Goal: Information Seeking & Learning: Check status

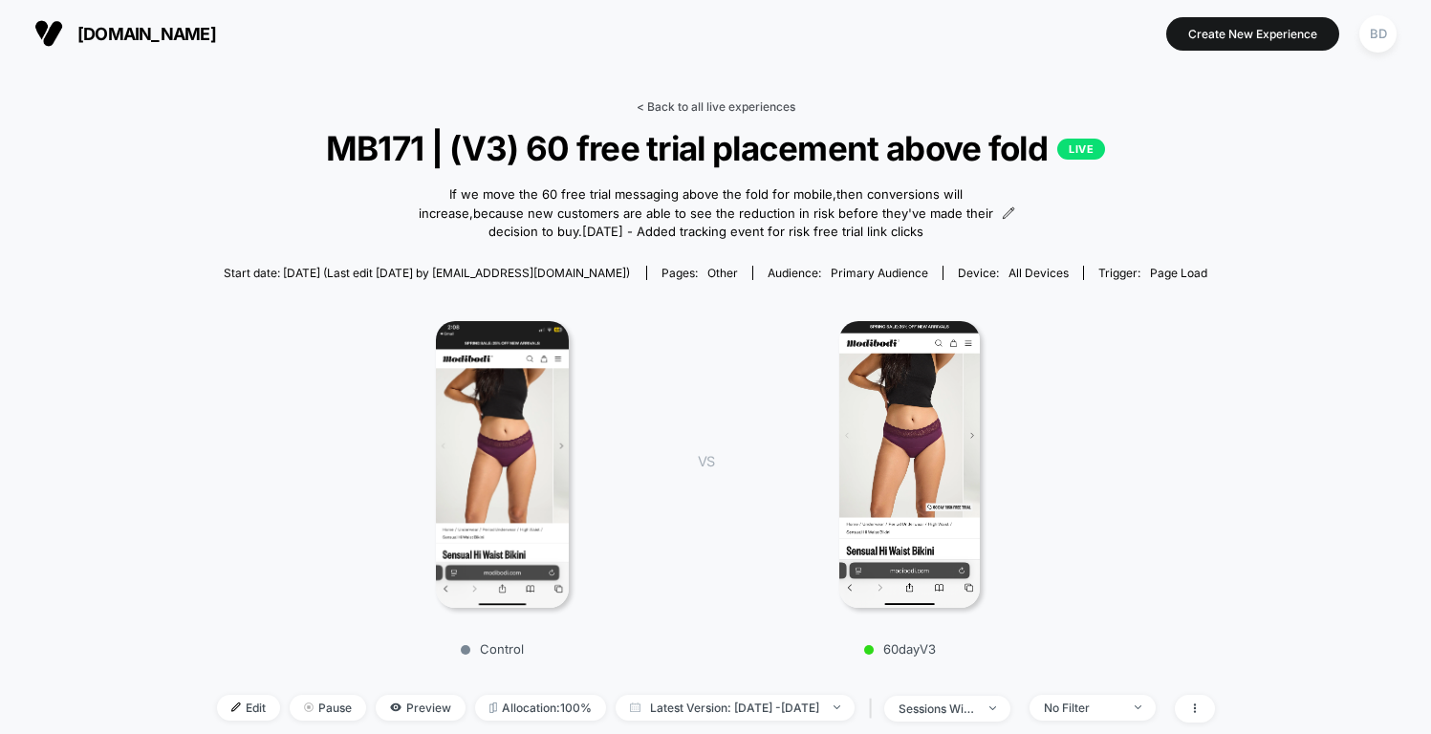
click at [709, 99] on link "< Back to all live experiences" at bounding box center [716, 106] width 159 height 14
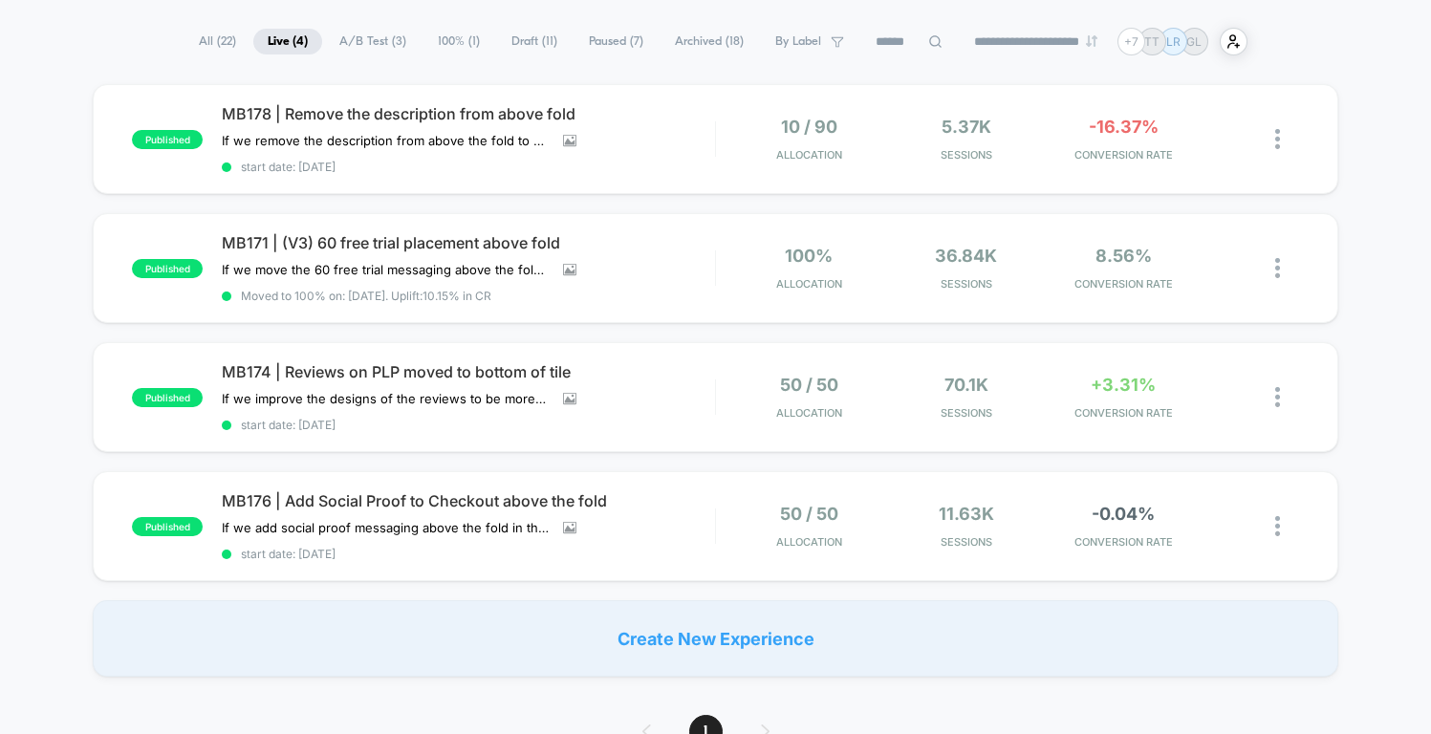
scroll to position [132, 0]
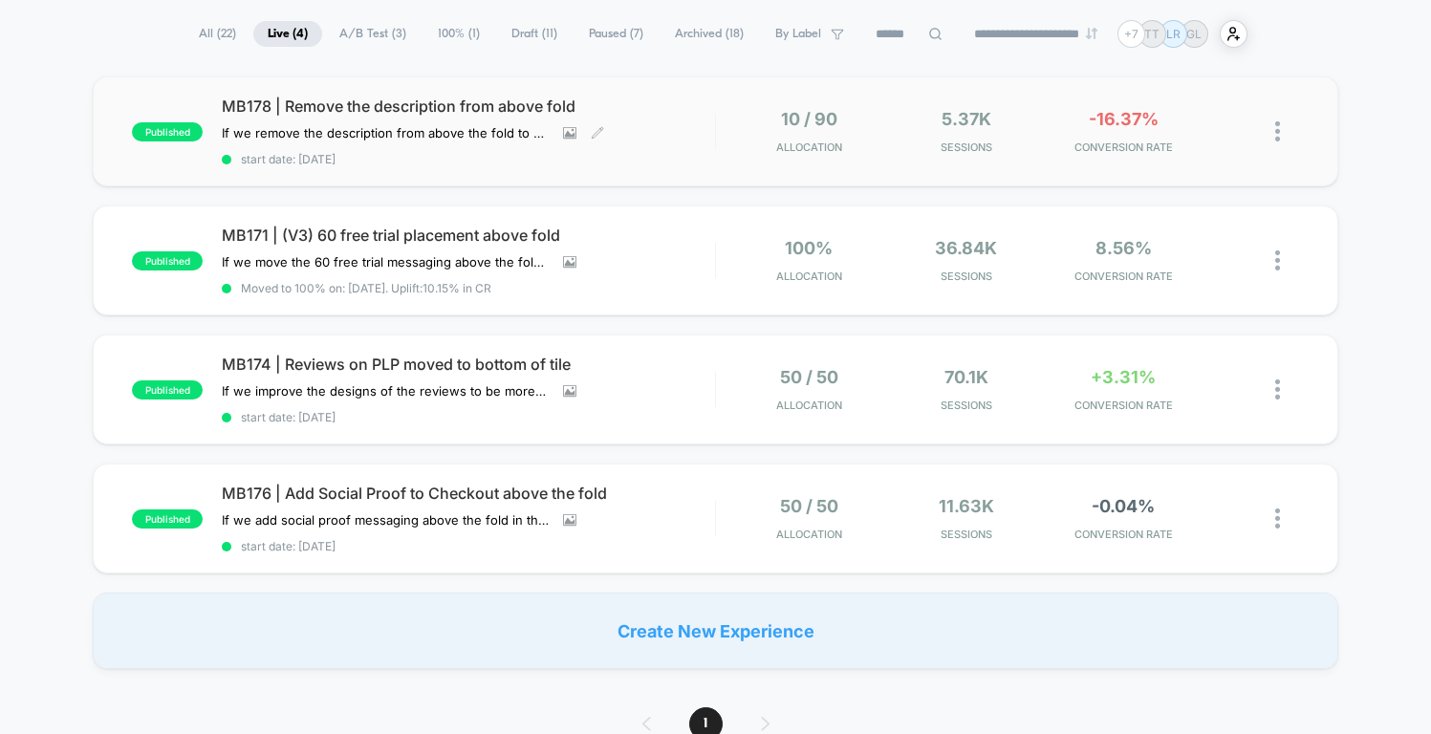
click at [687, 106] on span "MB178 | Remove the description from above fold" at bounding box center [468, 106] width 492 height 19
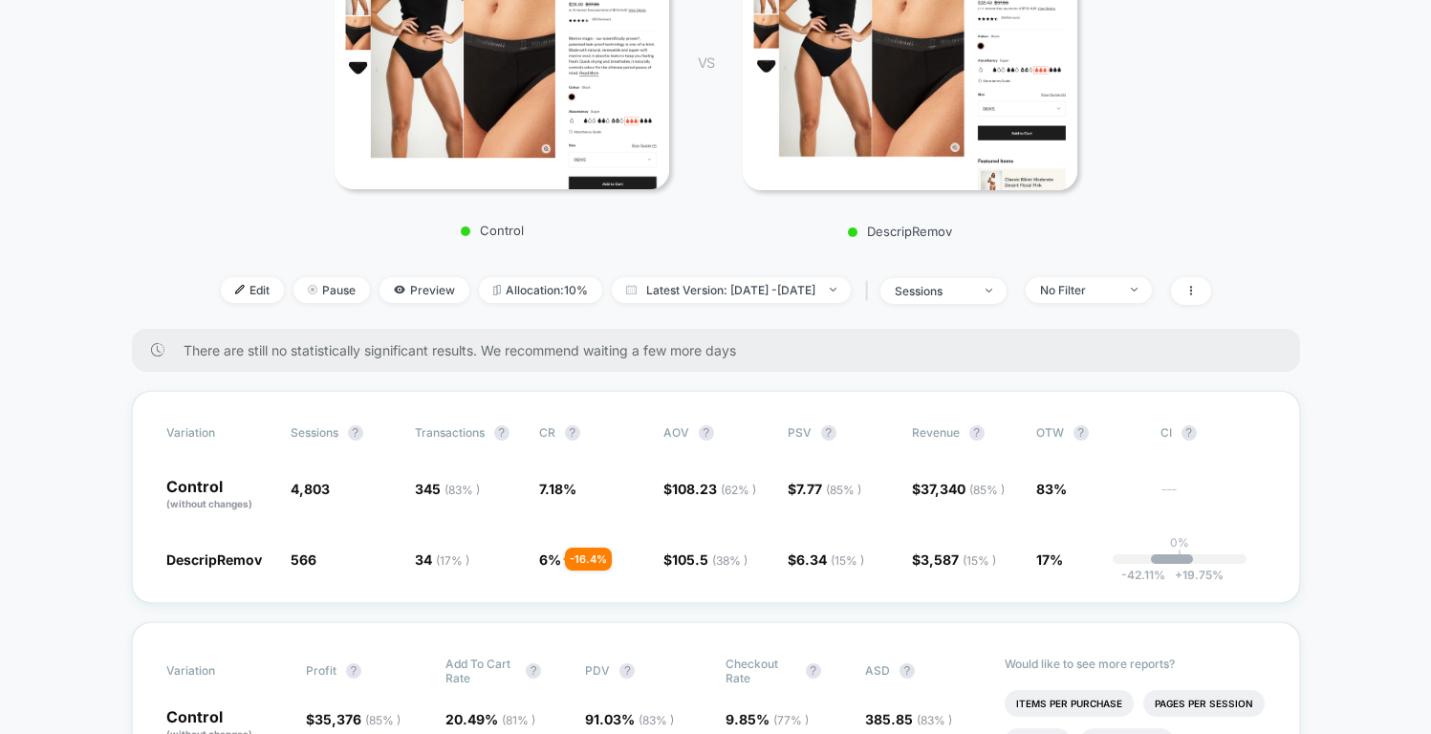
scroll to position [415, 0]
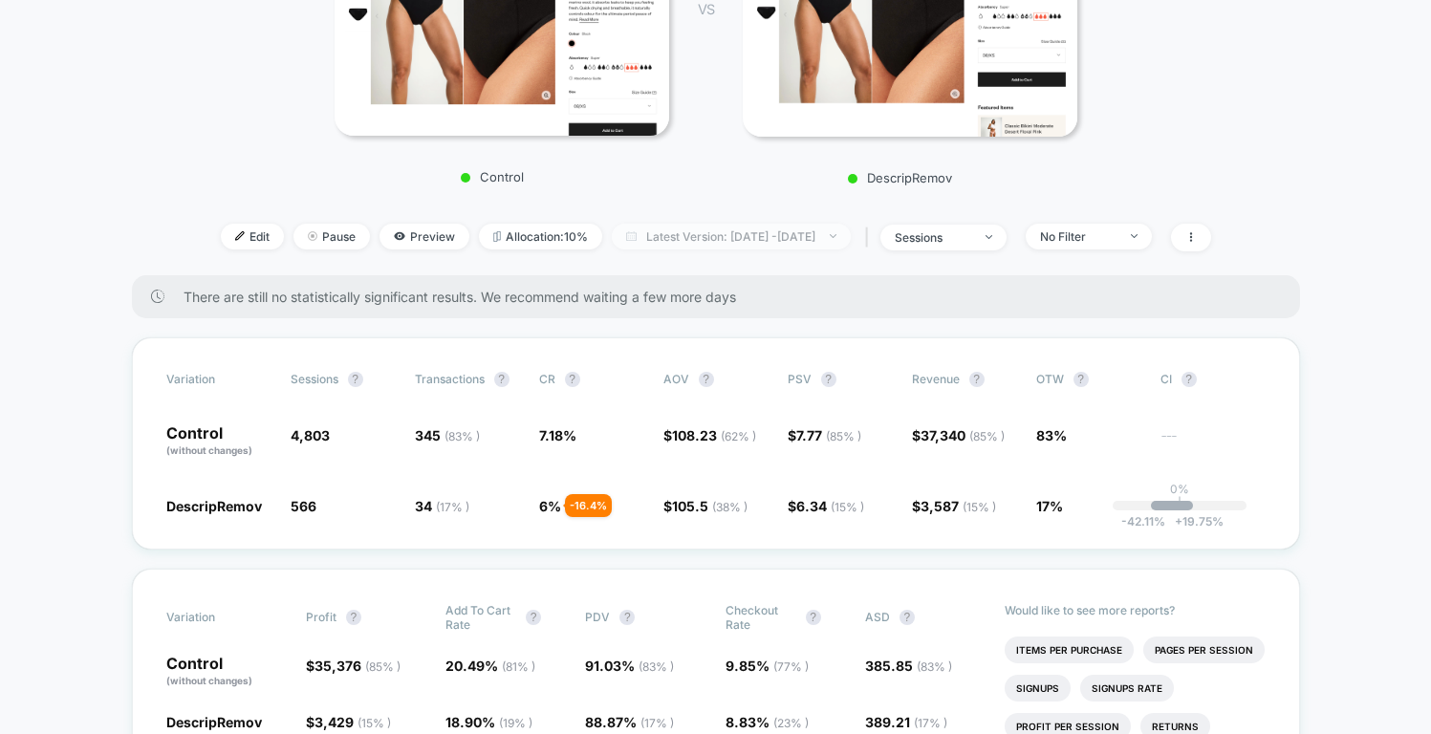
click at [722, 228] on span "Latest Version: Sep 30, 2025 - Oct 1, 2025" at bounding box center [731, 237] width 239 height 26
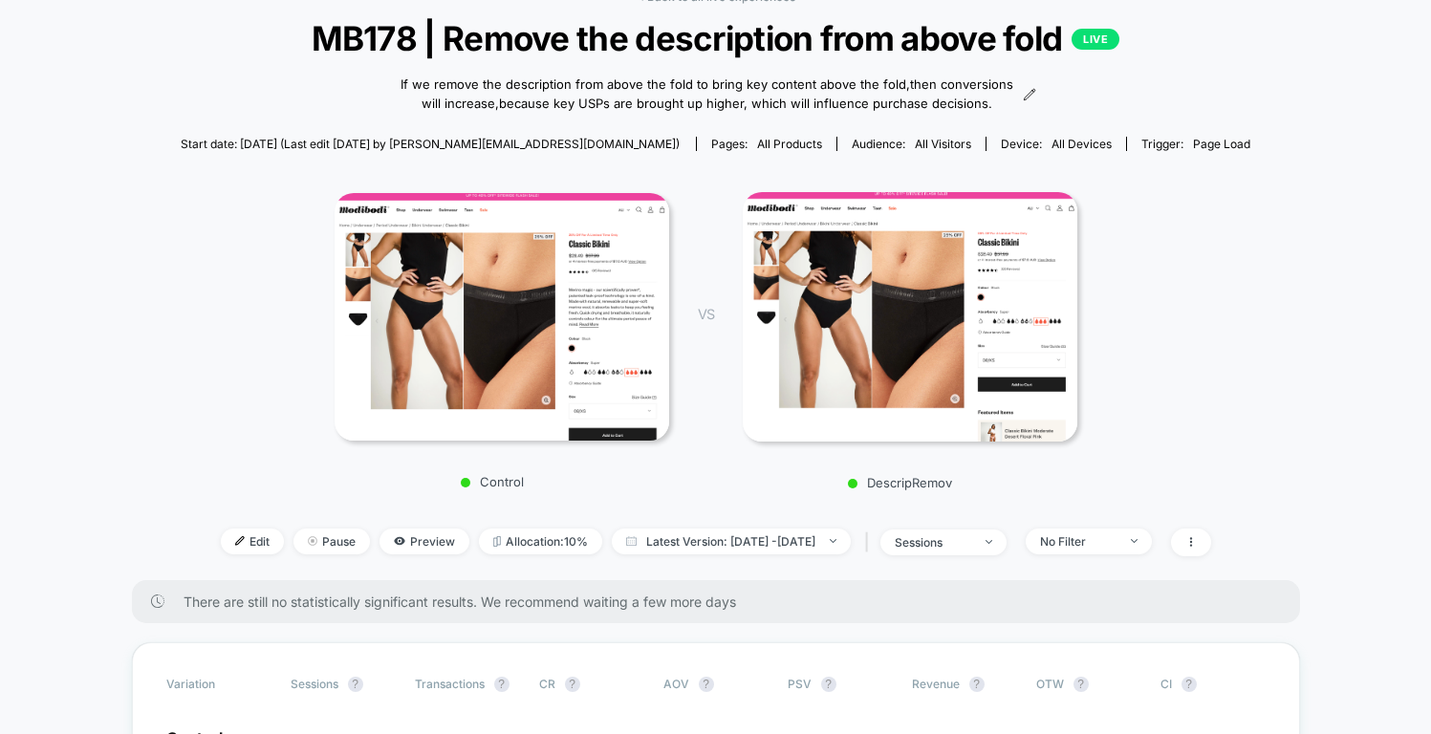
scroll to position [87, 0]
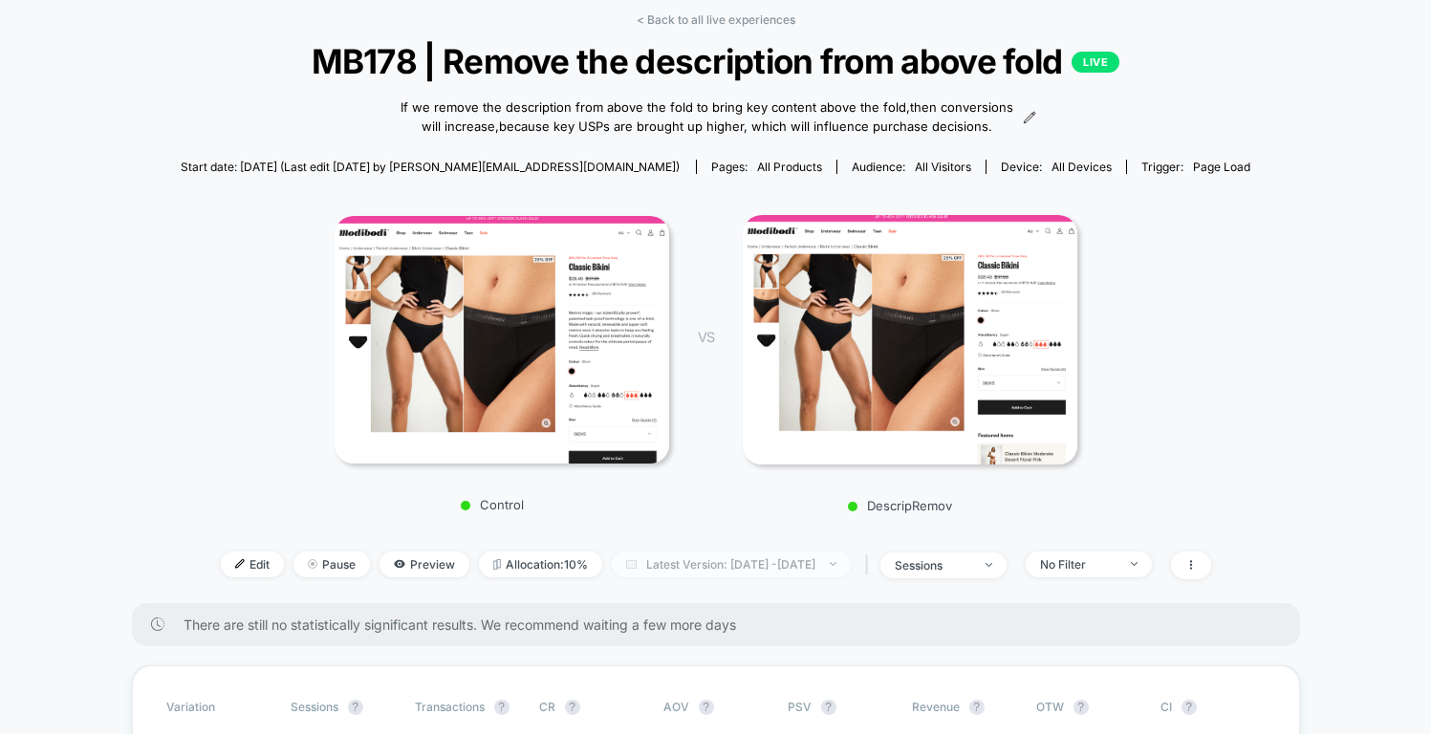
click at [750, 566] on span "Latest Version: Sep 30, 2025 - Oct 1, 2025" at bounding box center [731, 565] width 239 height 26
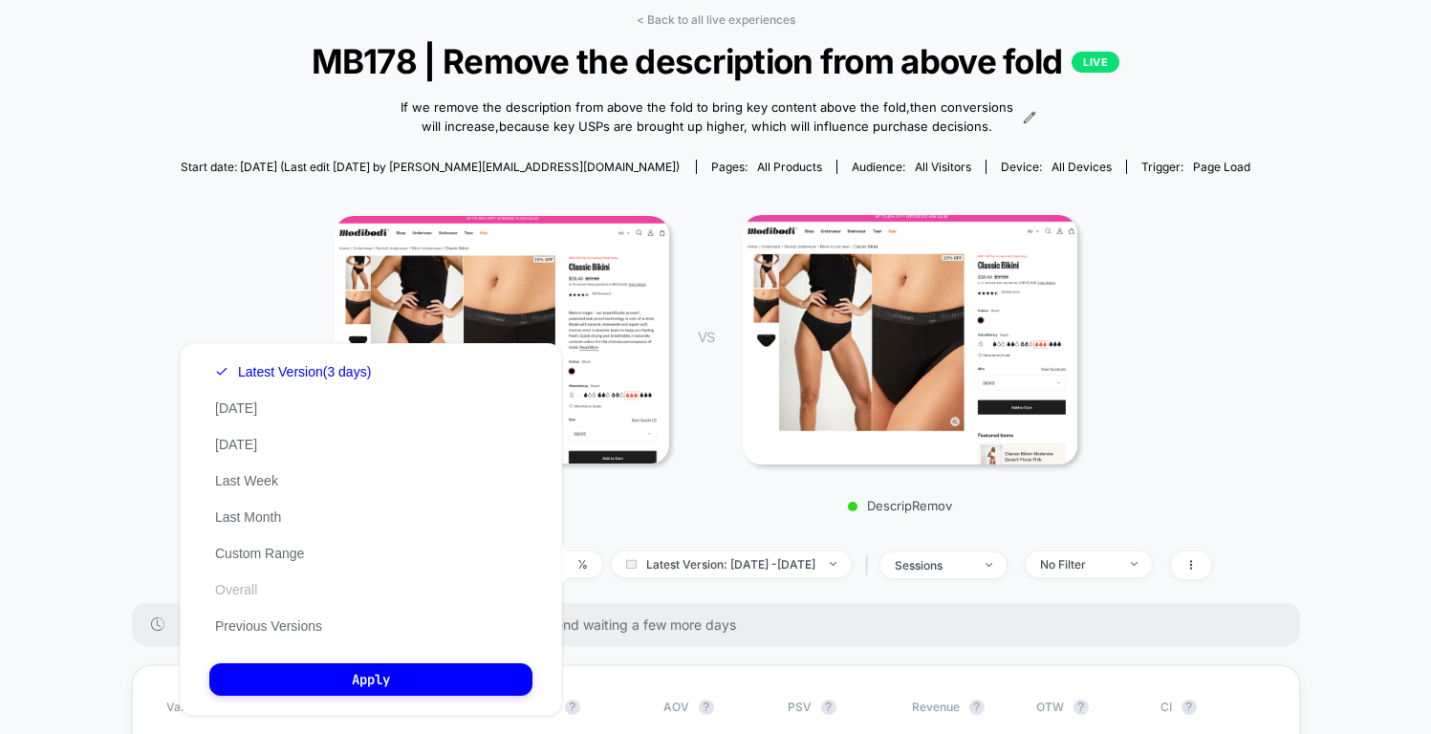
click at [245, 584] on button "Overall" at bounding box center [236, 589] width 54 height 17
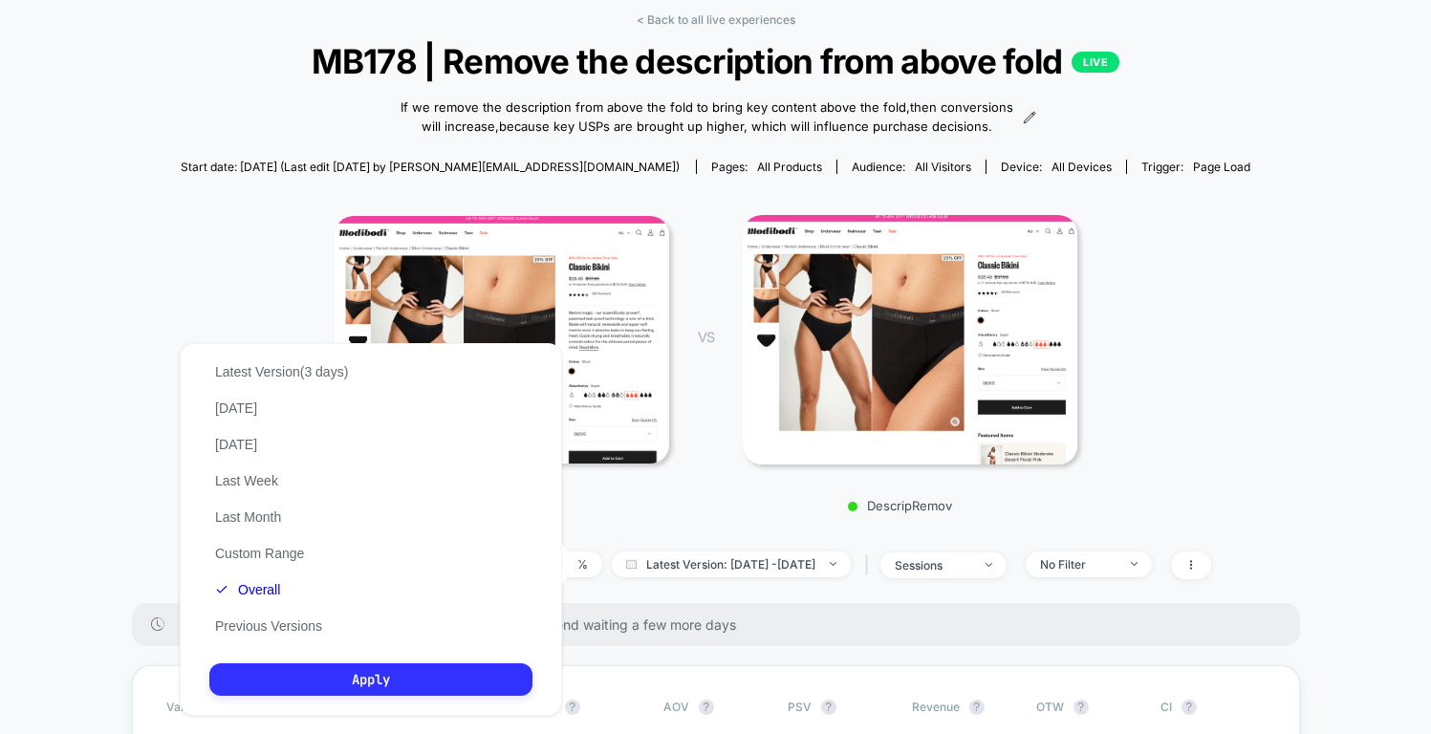
click at [413, 683] on button "Apply" at bounding box center [370, 680] width 323 height 33
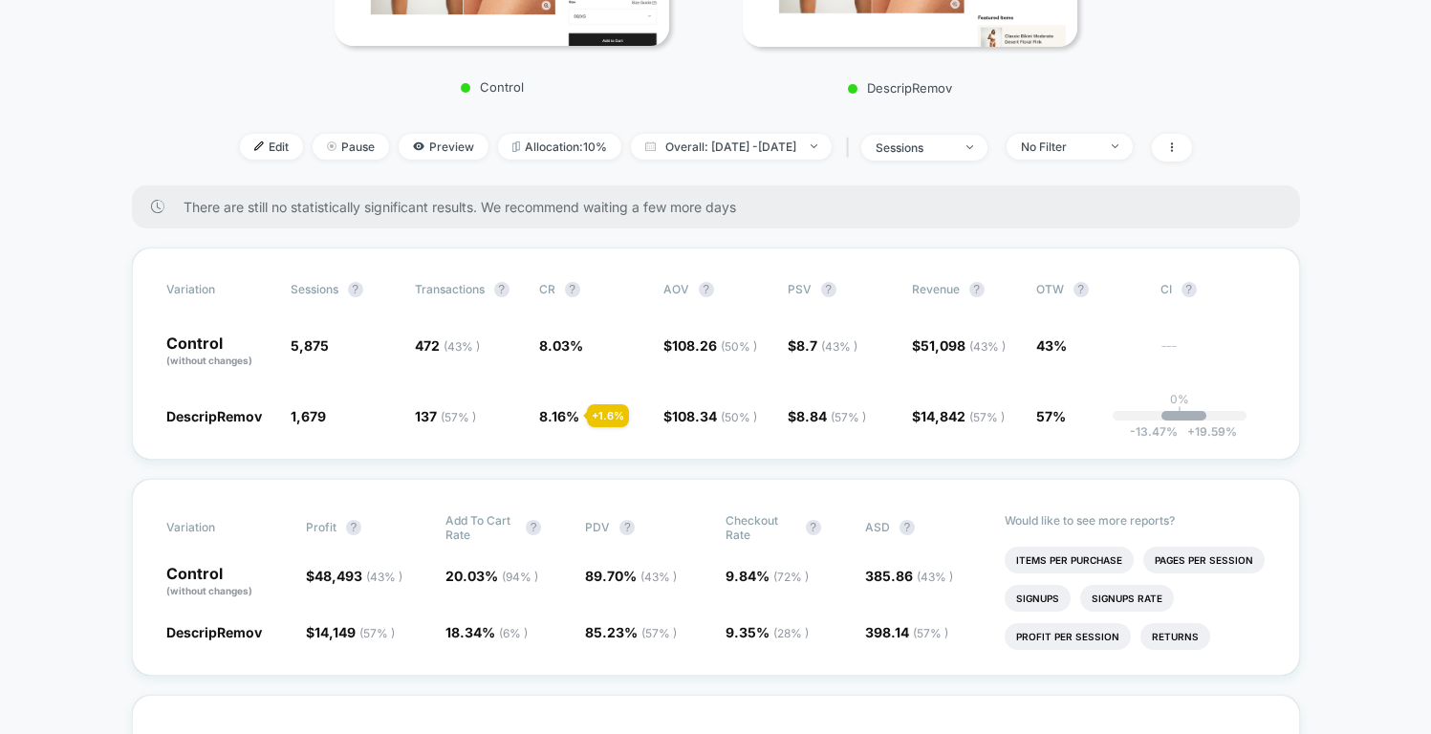
scroll to position [480, 0]
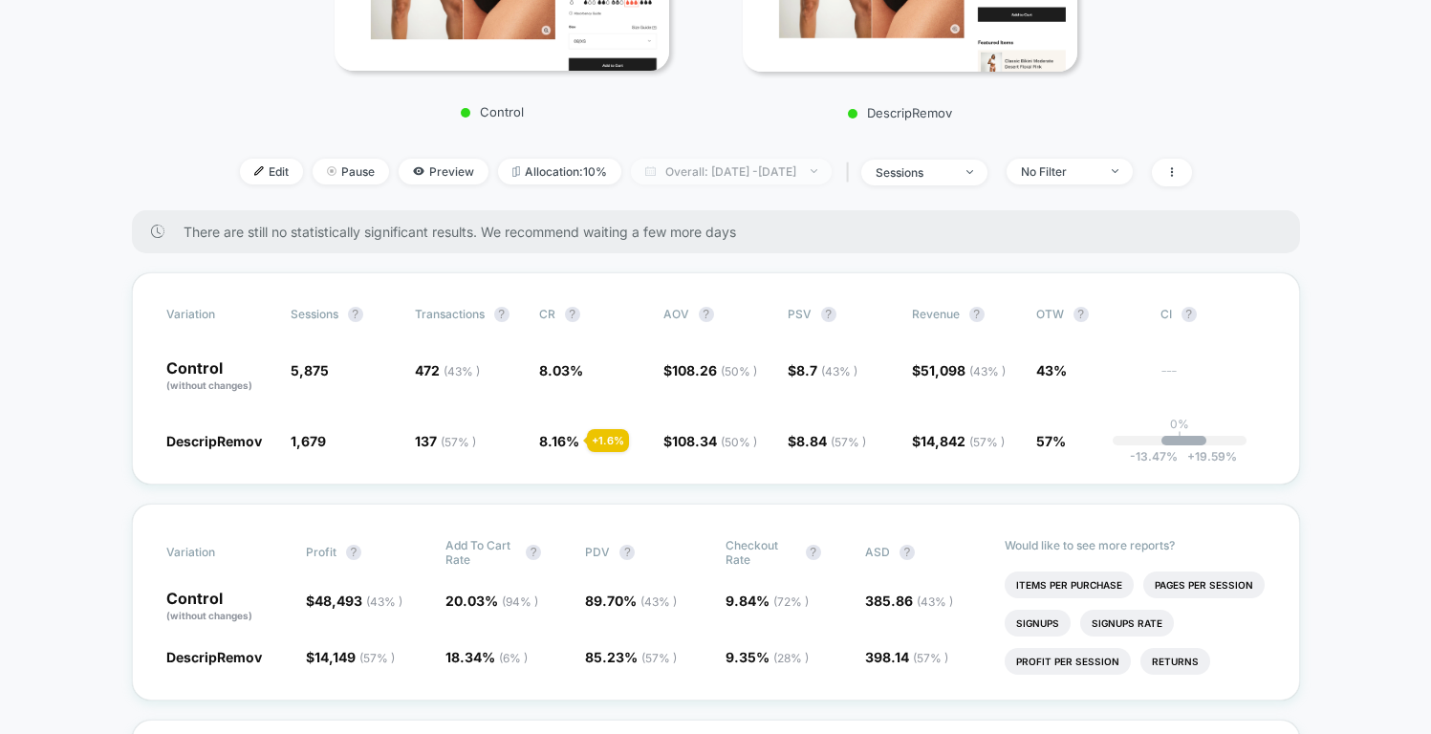
click at [698, 185] on span "Overall: Sep 30, 2025 - Oct 1, 2025" at bounding box center [731, 172] width 201 height 26
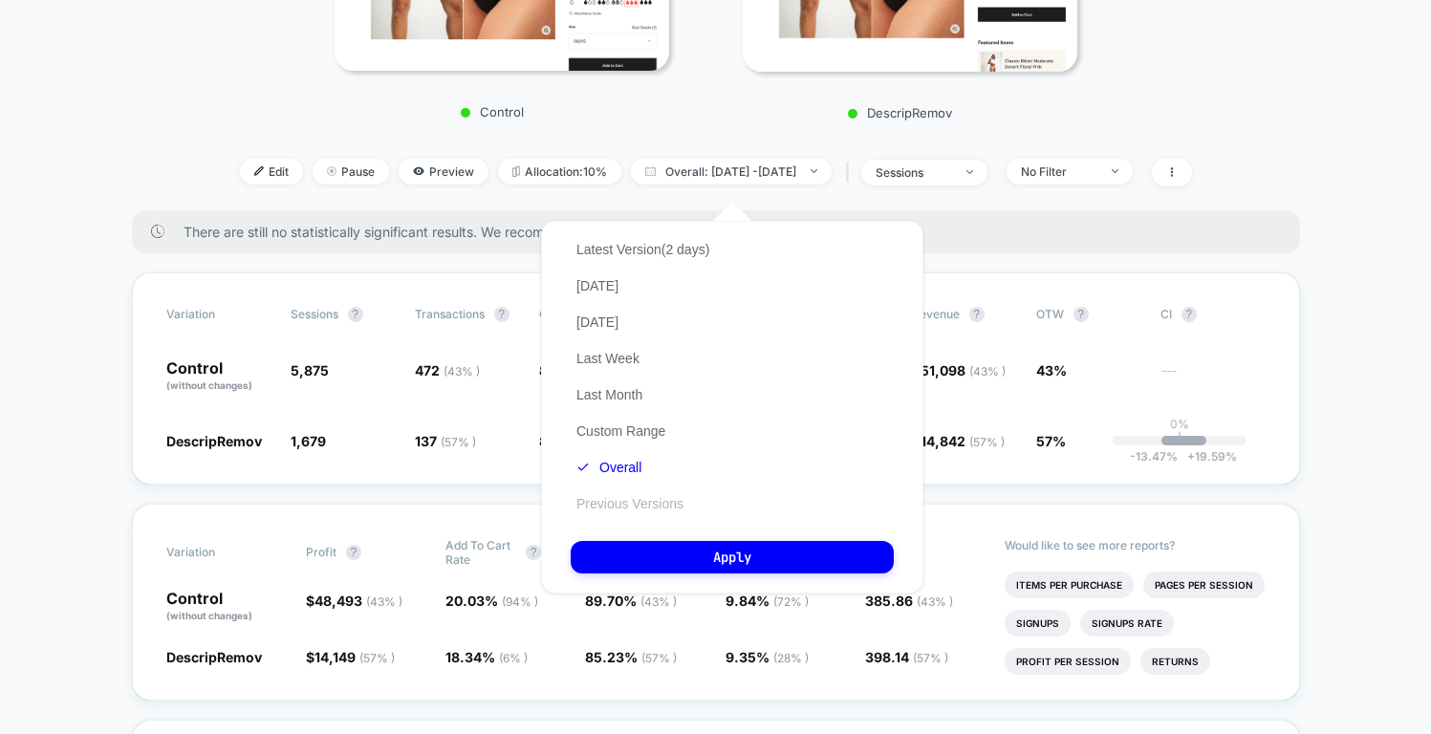
click at [635, 505] on button "Previous Versions" at bounding box center [630, 503] width 119 height 17
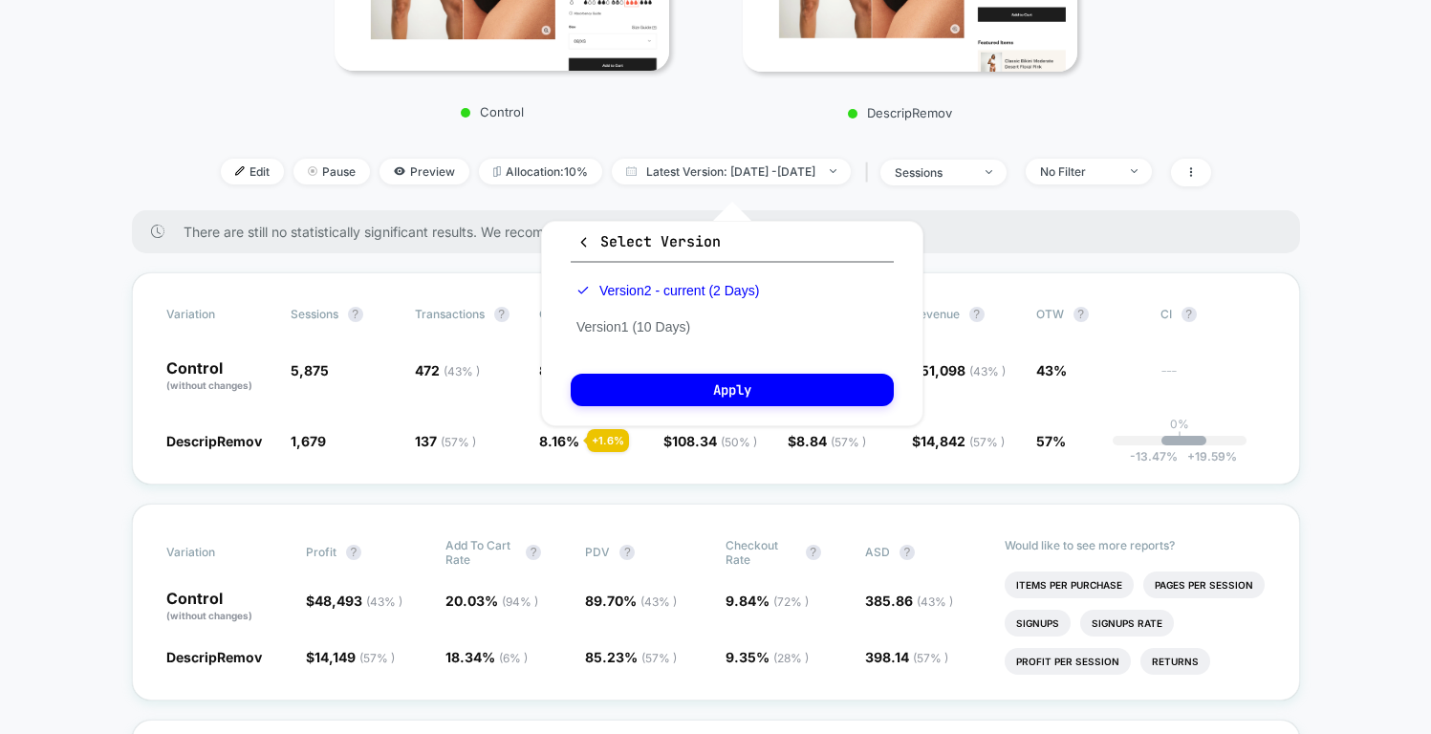
scroll to position [461, 0]
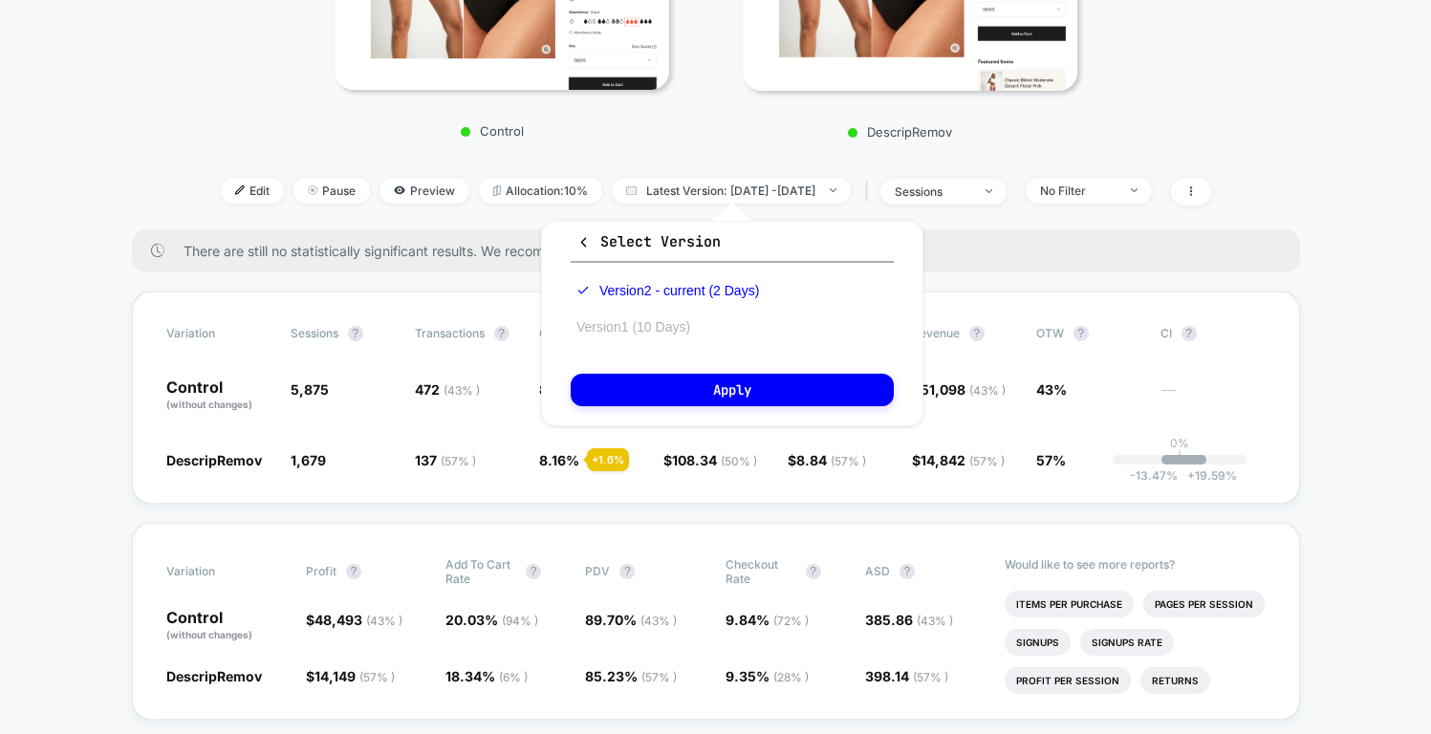
click at [653, 325] on button "Version 1 (10 Days)" at bounding box center [633, 326] width 125 height 17
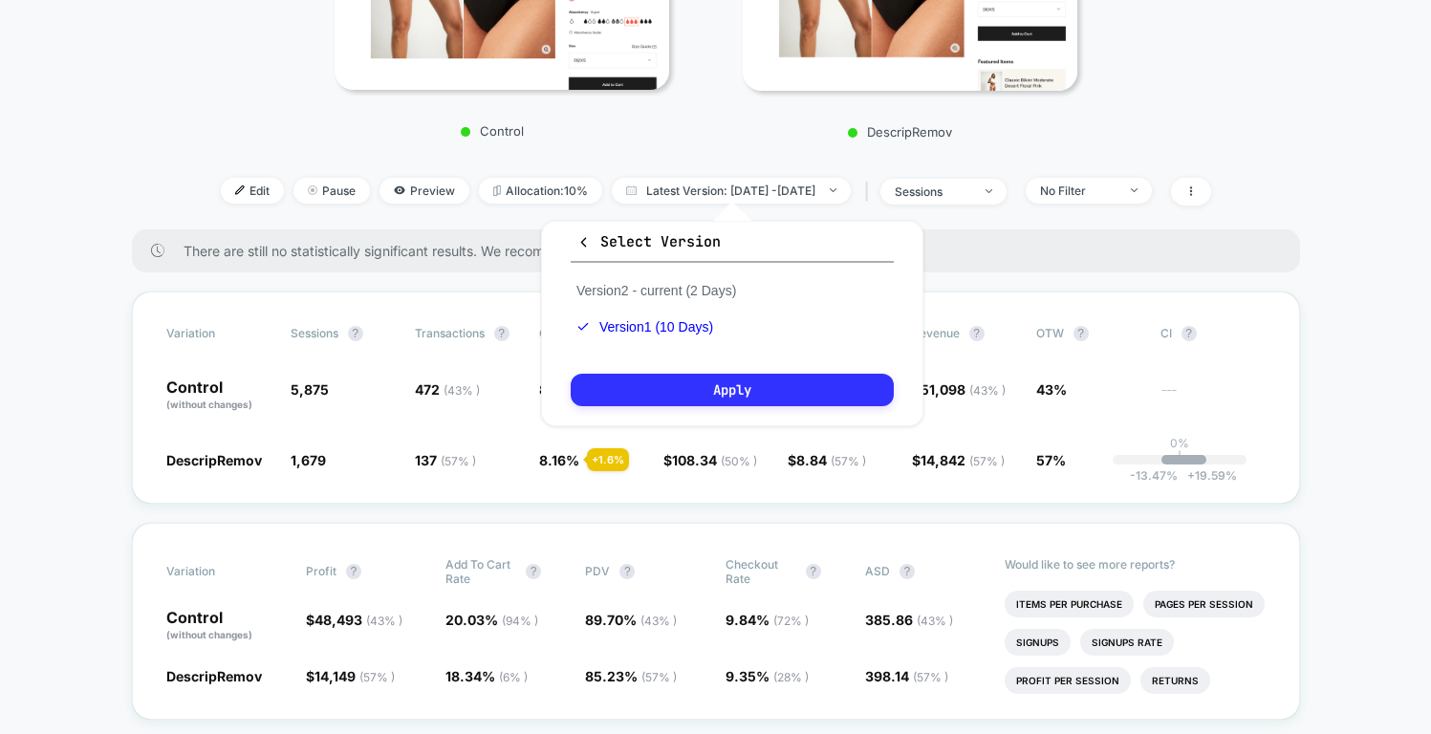
click at [717, 388] on button "Apply" at bounding box center [732, 390] width 323 height 33
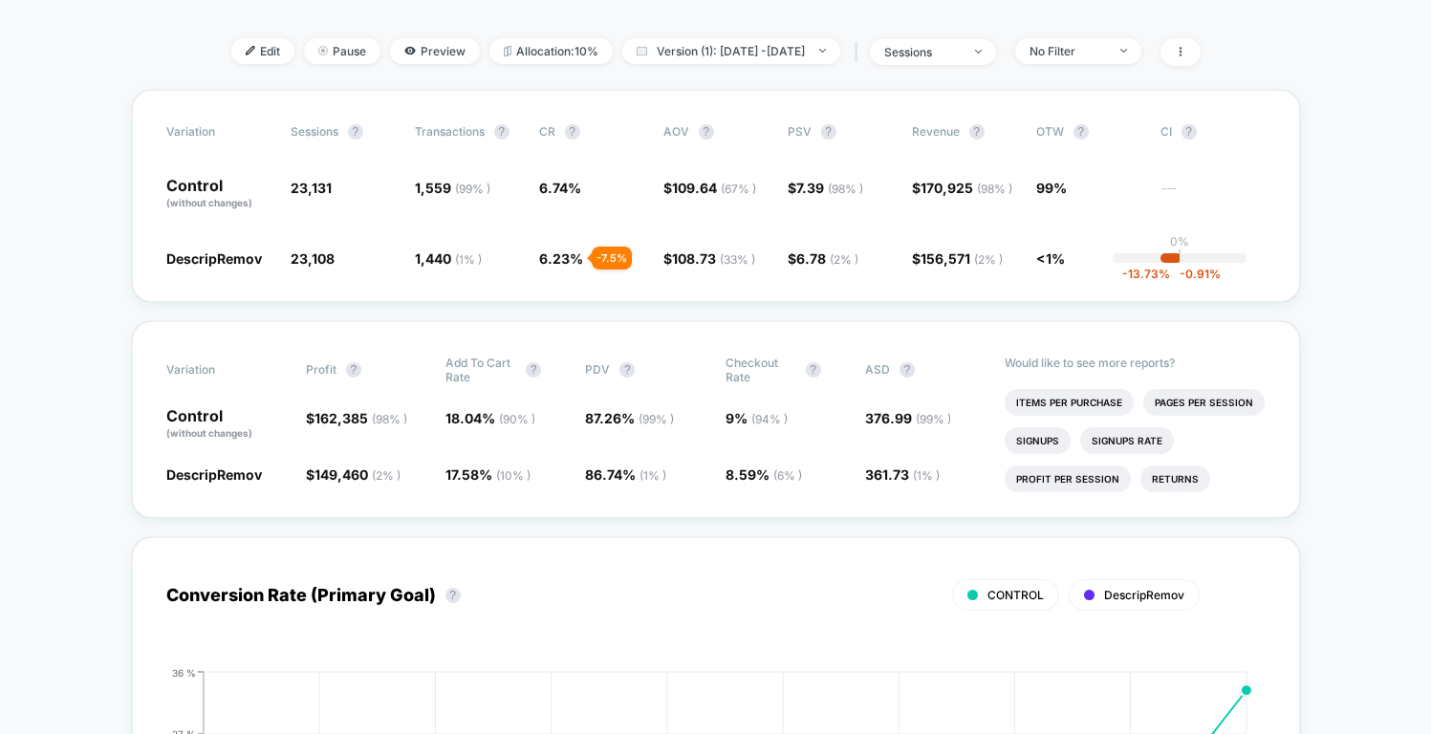
scroll to position [553, 0]
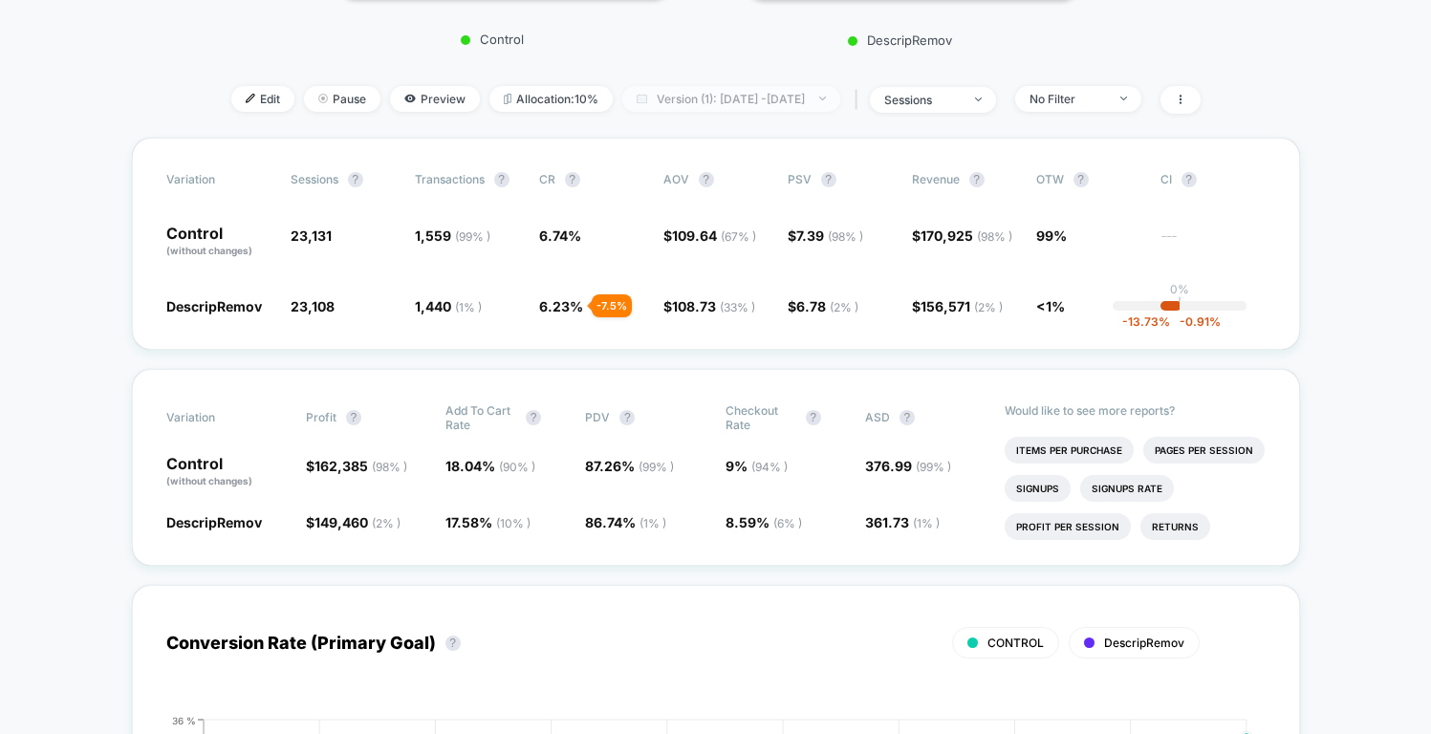
click at [748, 102] on span "Version (1): Sep 22, 2025 - Oct 1, 2025" at bounding box center [731, 99] width 218 height 26
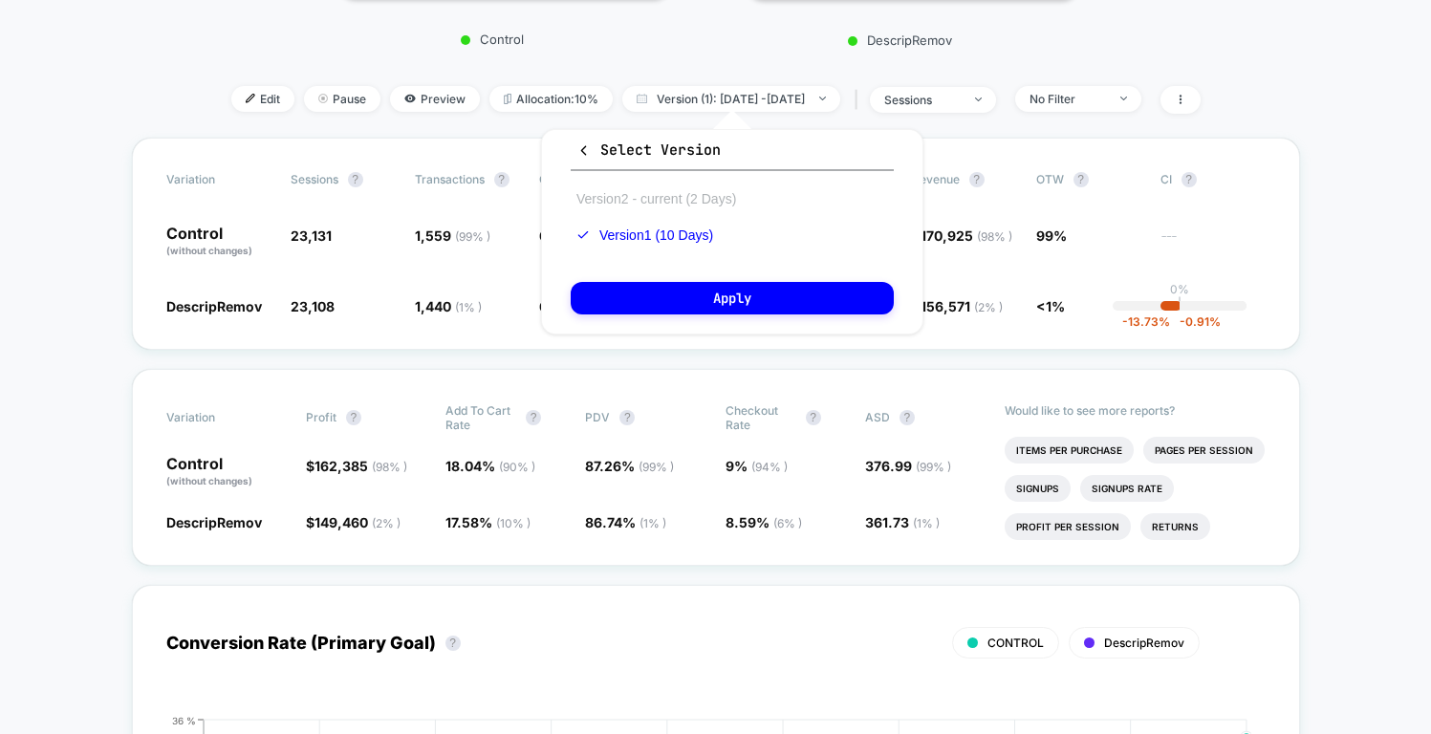
click at [704, 199] on button "Version 2 - current (2 Days)" at bounding box center [656, 198] width 171 height 17
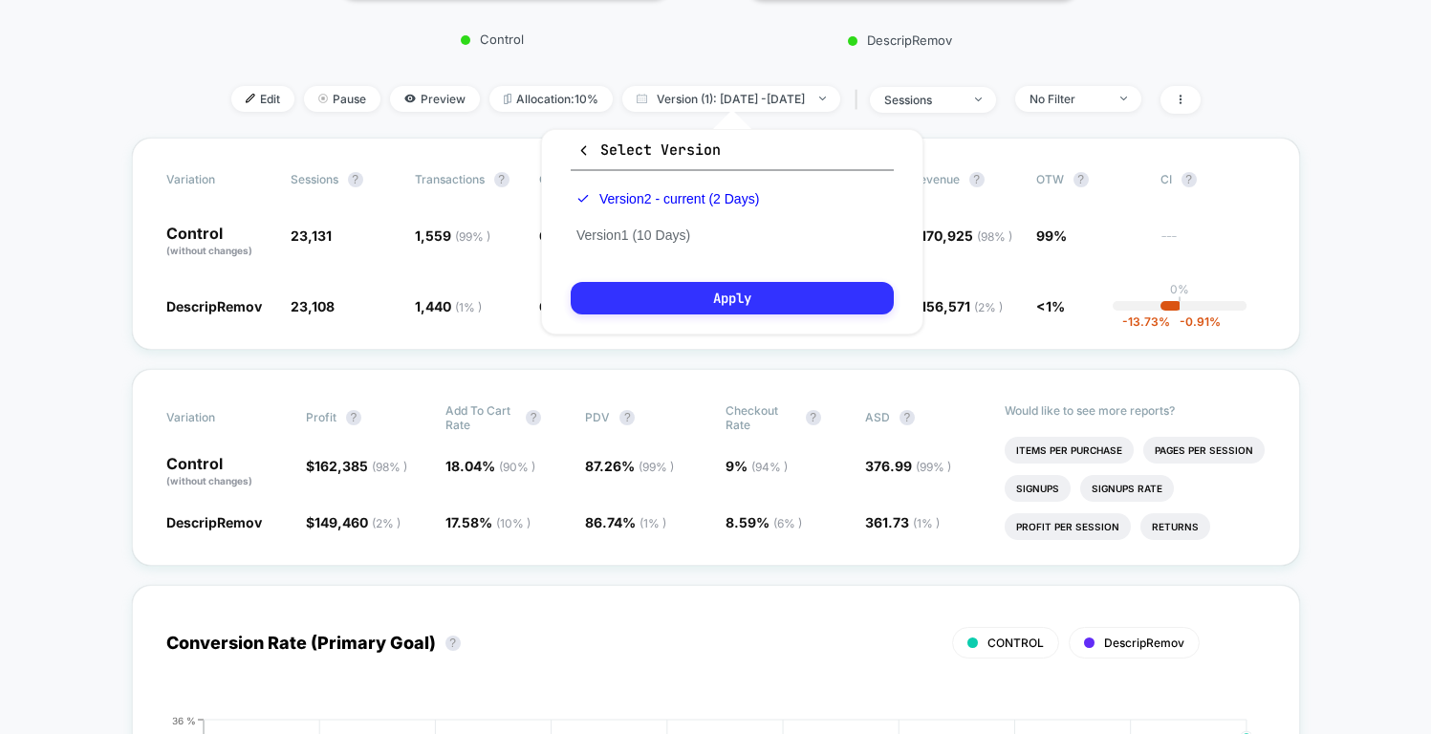
click at [752, 307] on button "Apply" at bounding box center [732, 298] width 323 height 33
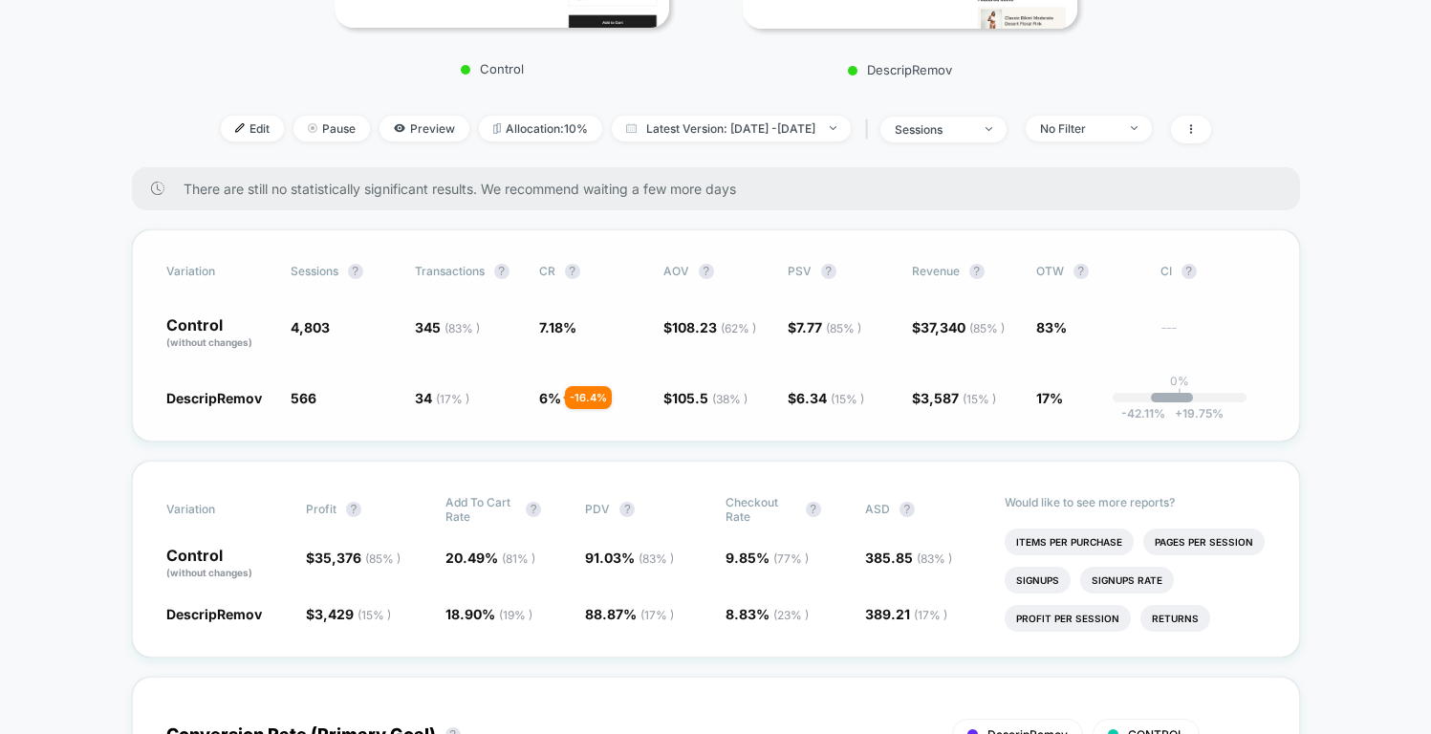
scroll to position [521, 0]
click at [772, 359] on div "Variation Sessions ? Transactions ? CR ? AOV ? PSV ? Revenue ? OTW ? CI ? Contr…" at bounding box center [716, 337] width 1168 height 212
click at [771, 363] on div "Variation Sessions ? Transactions ? CR ? AOV ? PSV ? Revenue ? OTW ? CI ? Contr…" at bounding box center [716, 337] width 1168 height 212
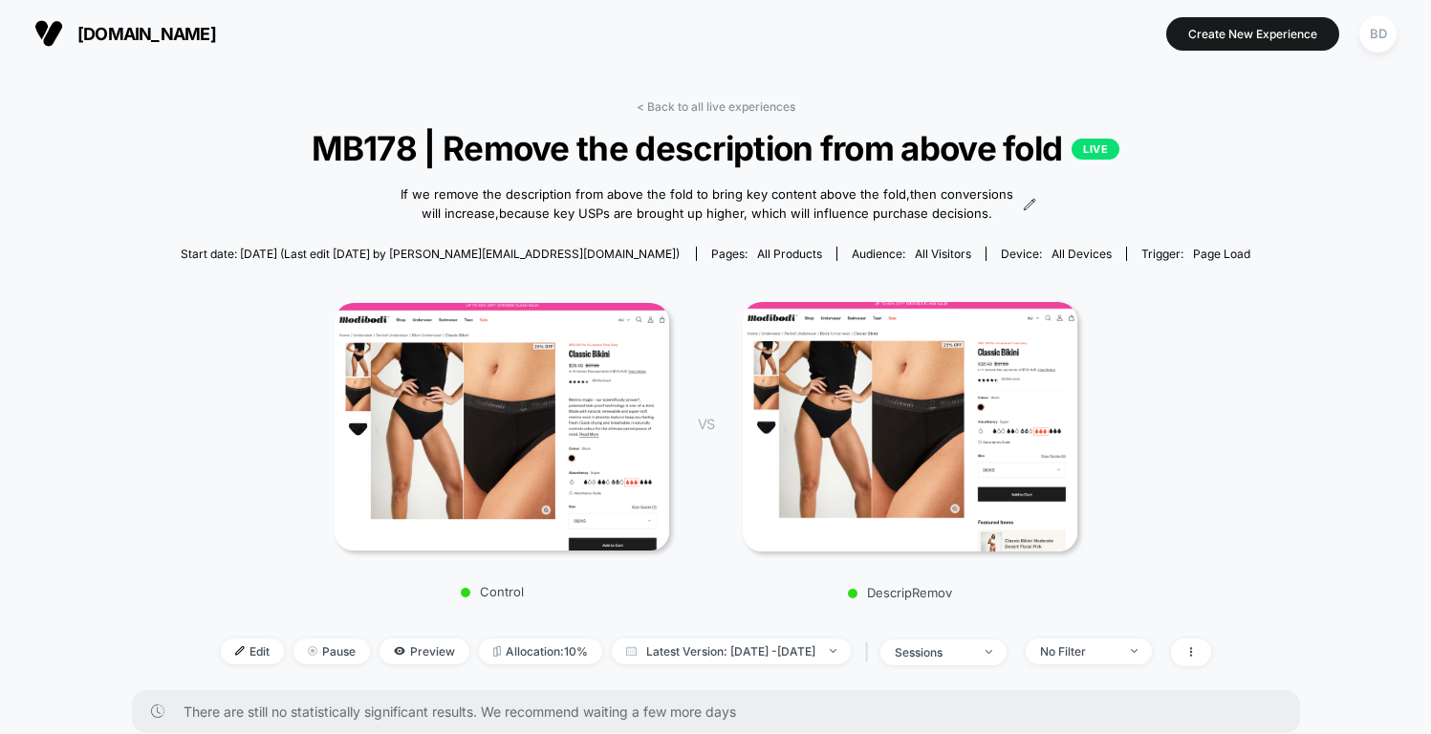
scroll to position [41, 0]
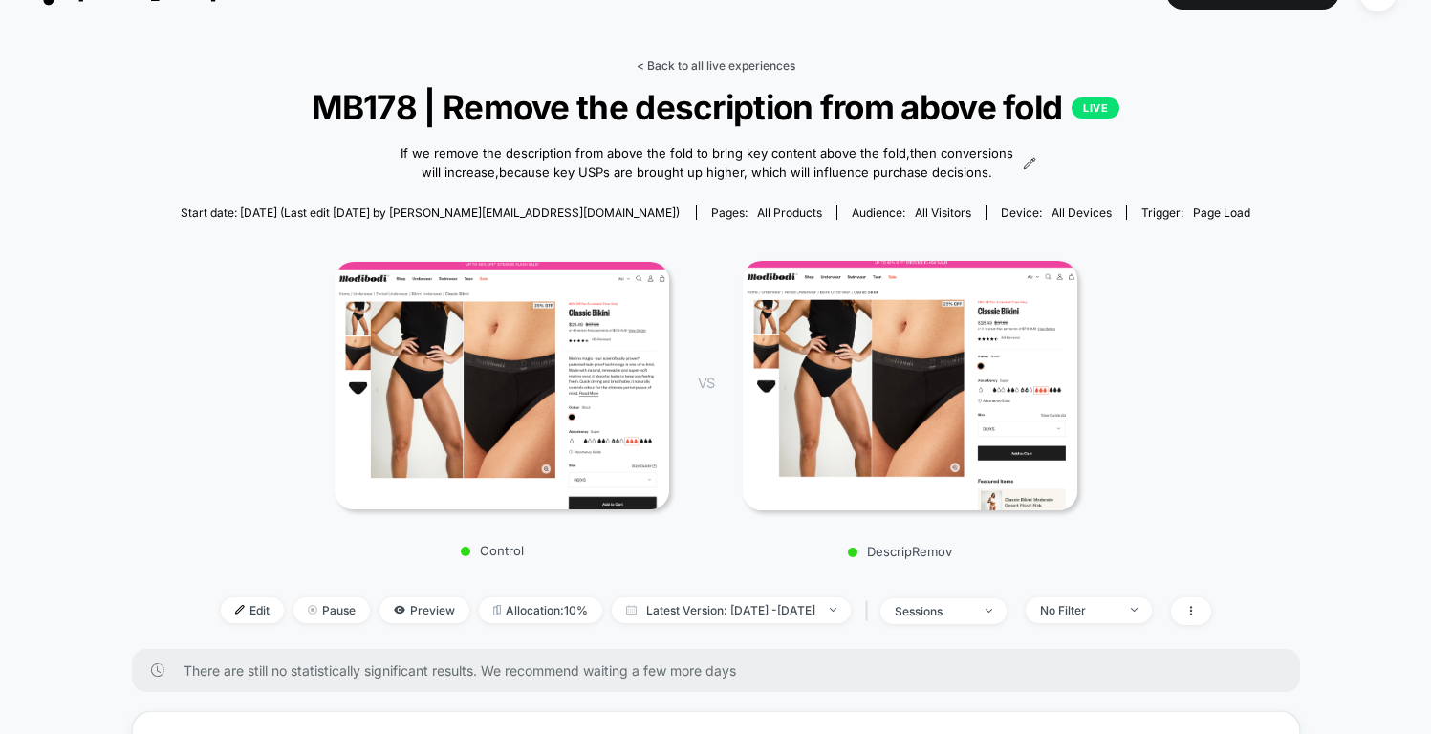
click at [771, 58] on link "< Back to all live experiences" at bounding box center [716, 65] width 159 height 14
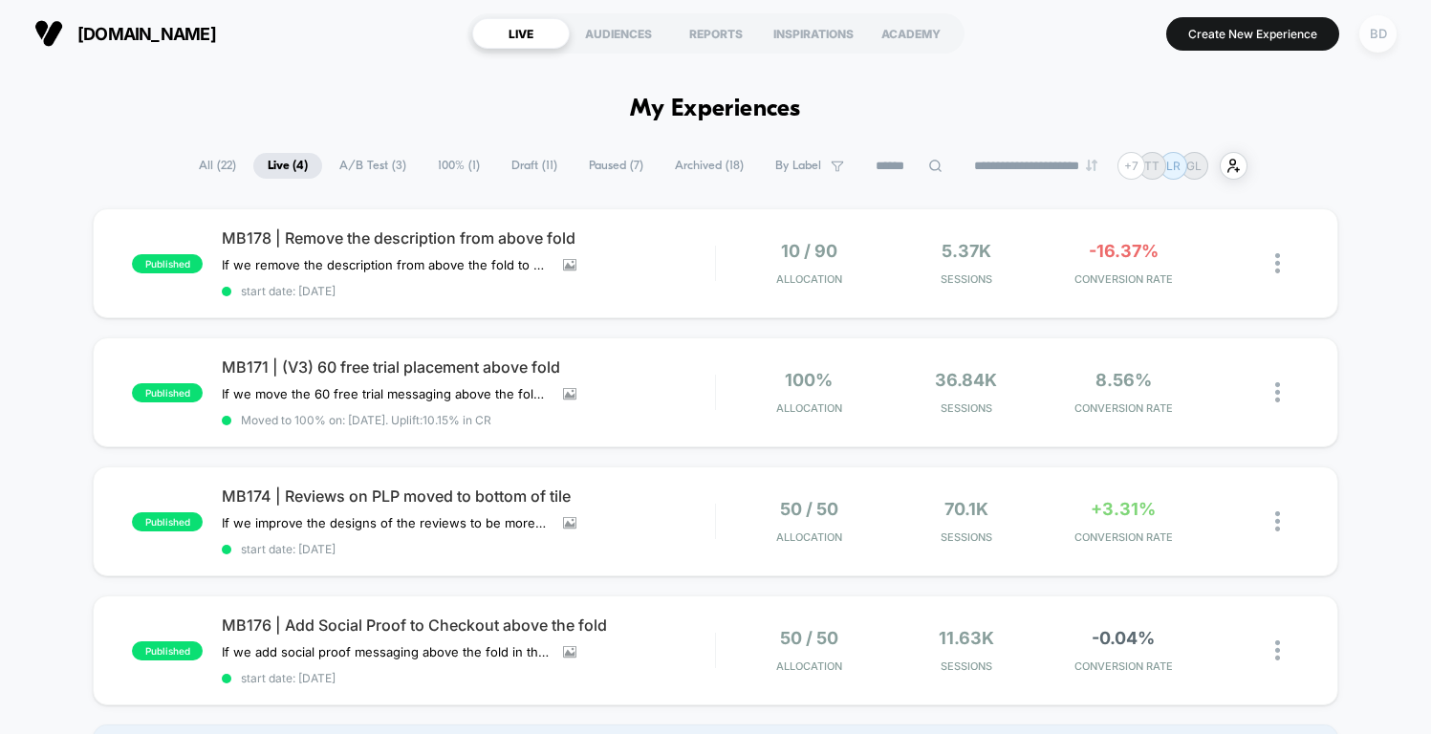
click at [1371, 41] on div "BD" at bounding box center [1378, 33] width 37 height 37
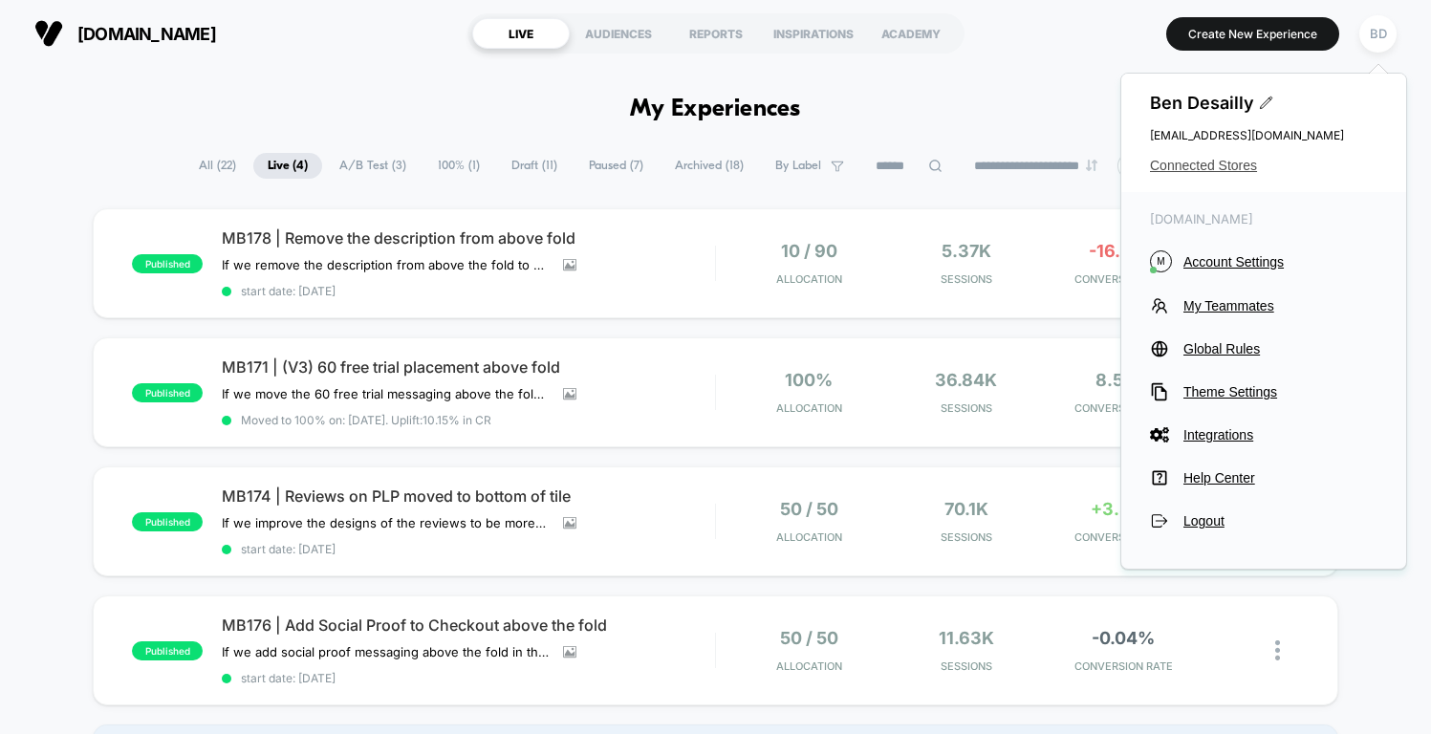
click at [1211, 169] on span "Connected Stores" at bounding box center [1264, 165] width 228 height 15
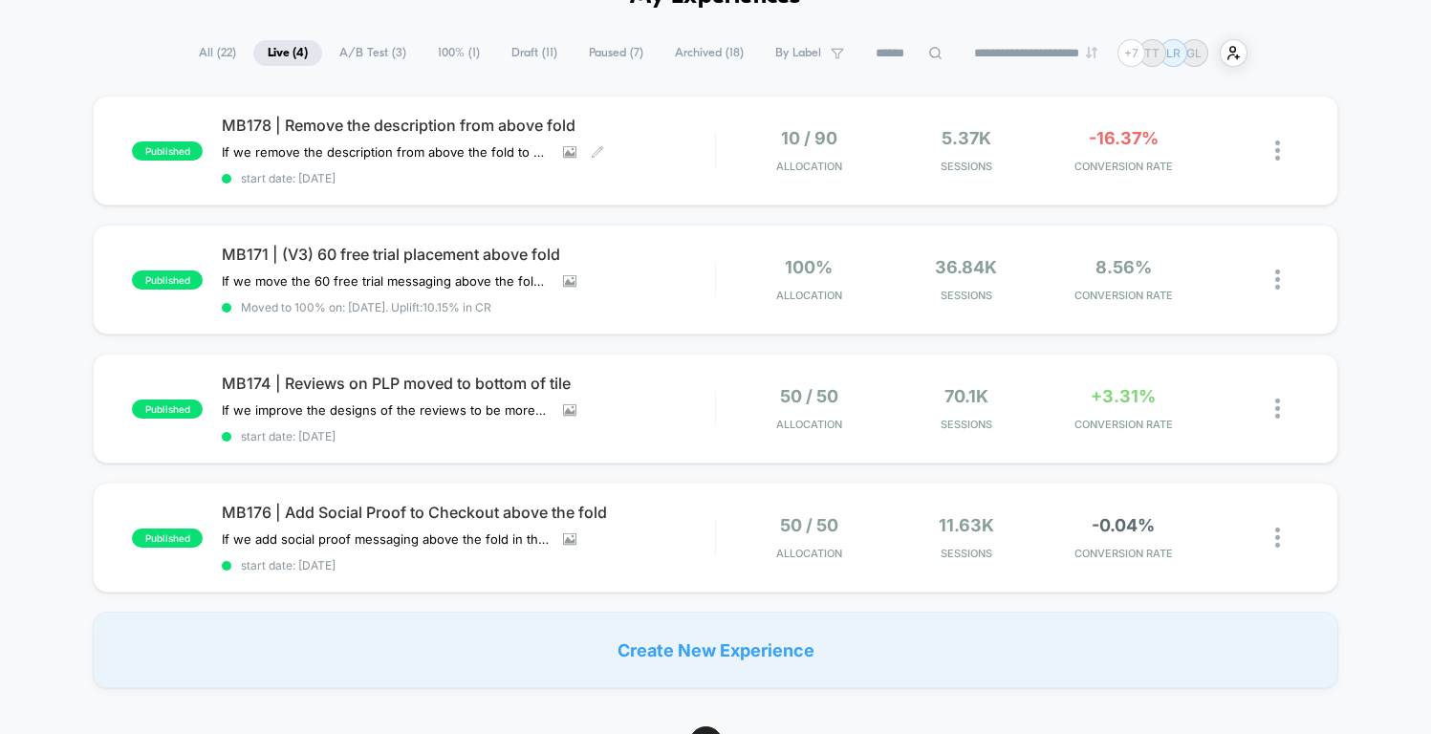
scroll to position [115, 0]
